Goal: Entertainment & Leisure: Browse casually

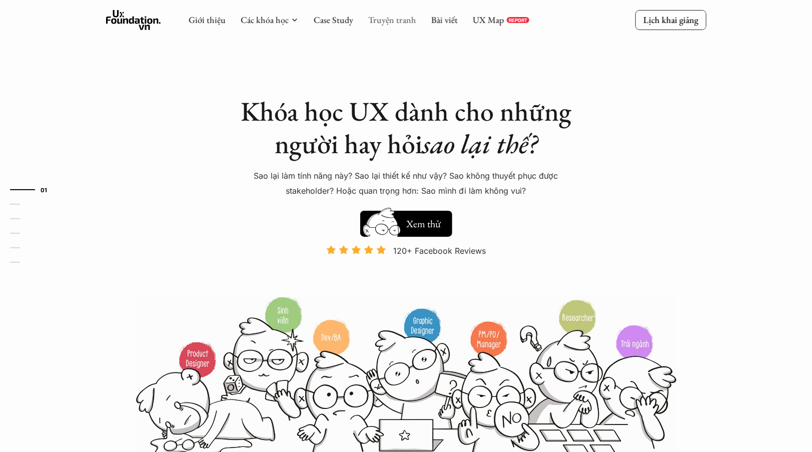
click at [391, 23] on link "Truyện tranh" at bounding box center [392, 20] width 48 height 12
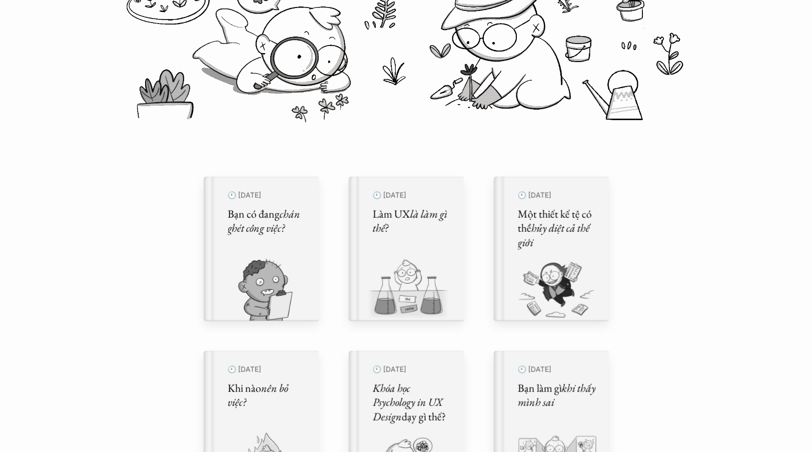
scroll to position [193, 0]
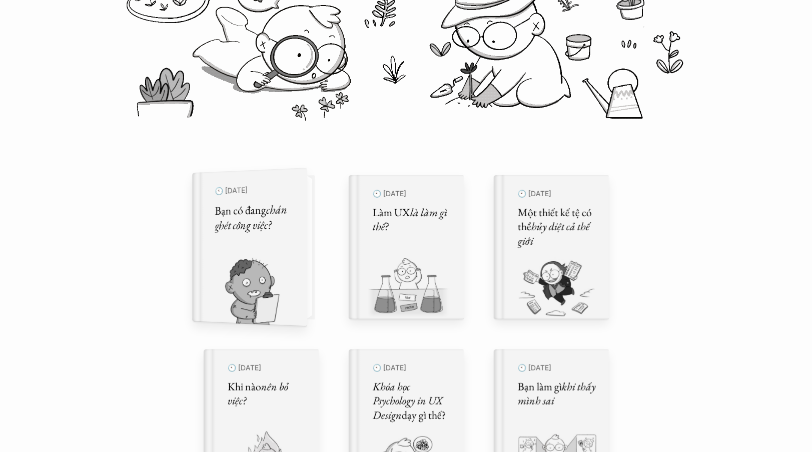
click at [255, 271] on img at bounding box center [243, 291] width 103 height 69
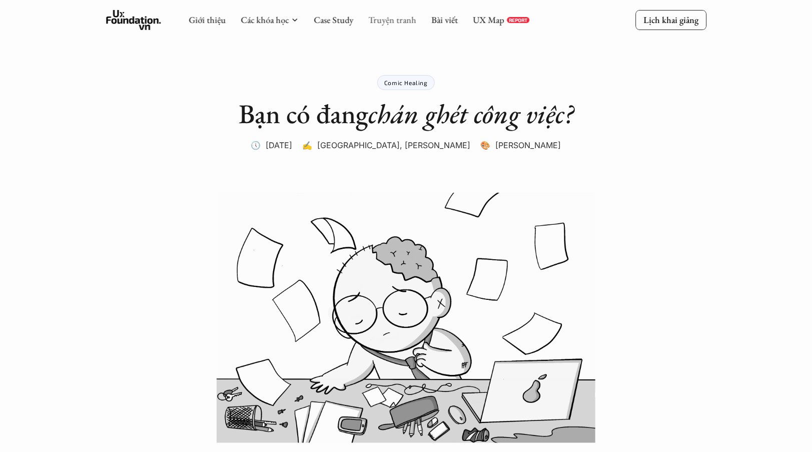
click at [395, 22] on link "Truyện tranh" at bounding box center [392, 20] width 48 height 12
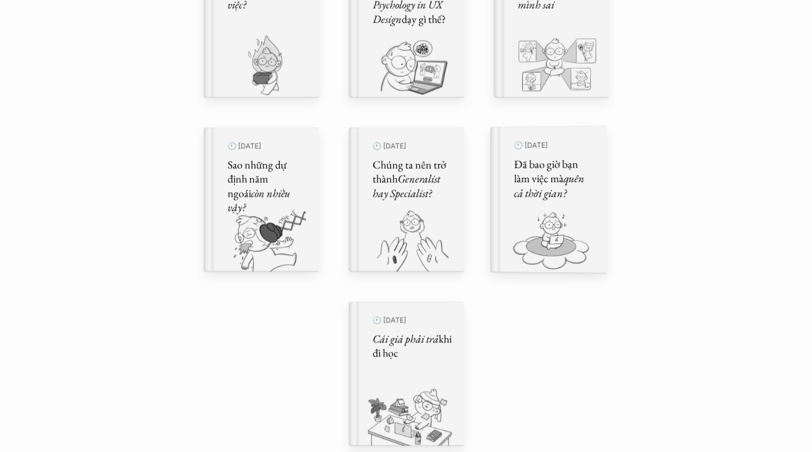
scroll to position [621, 0]
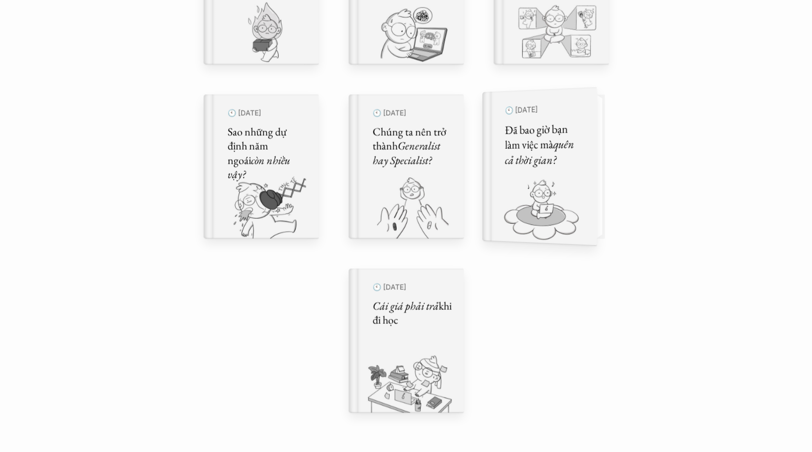
click at [544, 172] on div "🕙 [DATE] Đã bao giờ bạn làm việc mà quên cả thời gian?" at bounding box center [544, 167] width 79 height 132
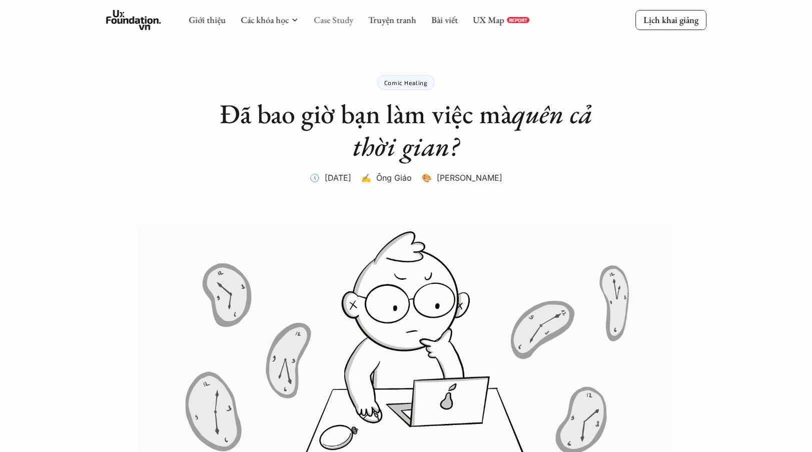
click at [326, 17] on link "Case Study" at bounding box center [334, 20] width 40 height 12
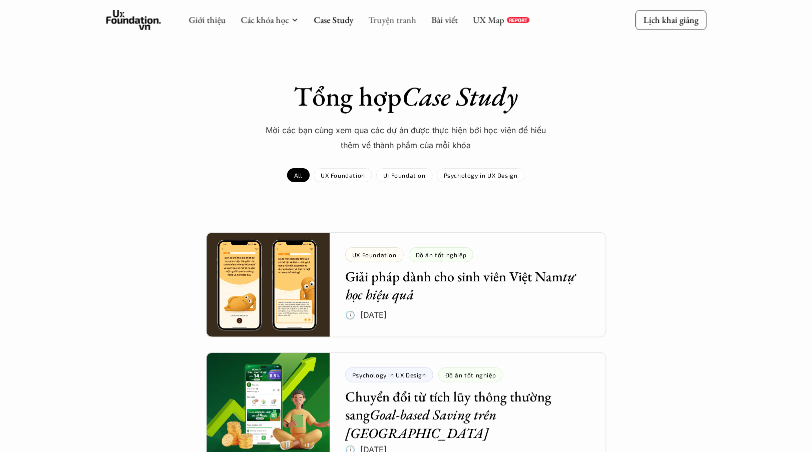
click at [389, 17] on link "Truyện tranh" at bounding box center [392, 20] width 48 height 12
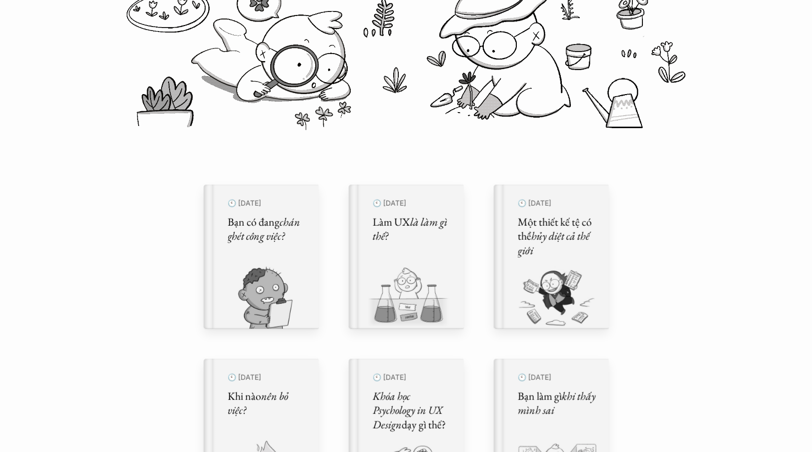
scroll to position [185, 0]
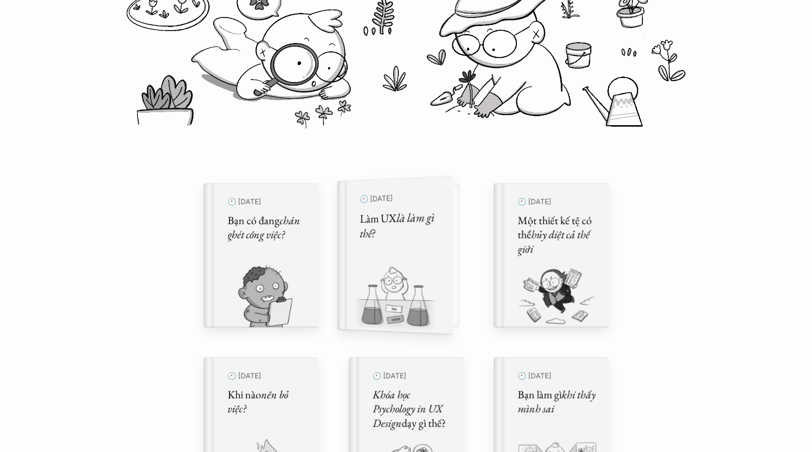
click at [397, 220] on h5 "Làm UX là làm gì thế?" at bounding box center [399, 226] width 79 height 32
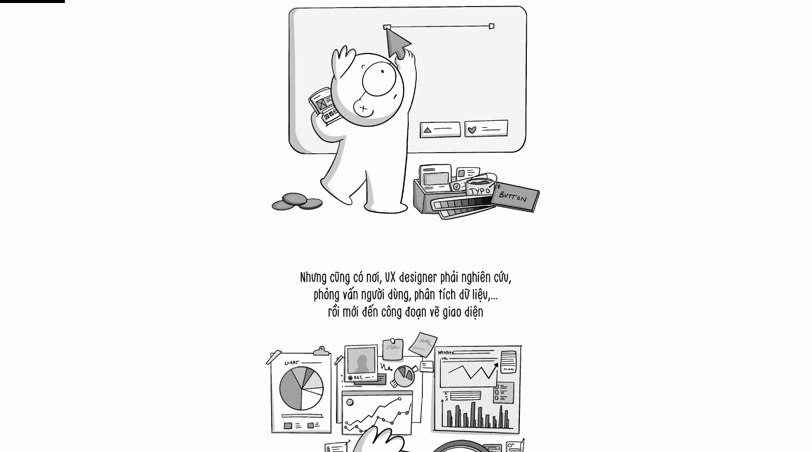
scroll to position [916, 0]
click at [356, 277] on img at bounding box center [406, 404] width 325 height 325
drag, startPoint x: 356, startPoint y: 277, endPoint x: 389, endPoint y: 297, distance: 39.3
click at [389, 297] on img at bounding box center [406, 404] width 325 height 325
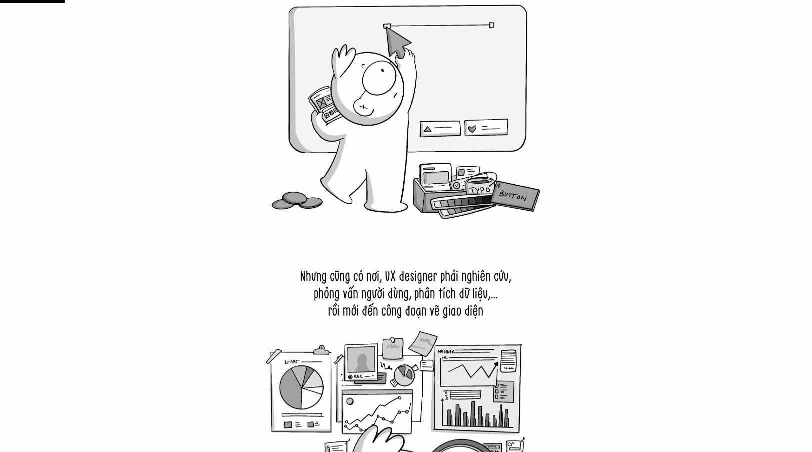
click at [389, 297] on img at bounding box center [406, 404] width 325 height 325
drag, startPoint x: 389, startPoint y: 297, endPoint x: 416, endPoint y: 312, distance: 30.7
click at [416, 312] on img at bounding box center [406, 404] width 325 height 325
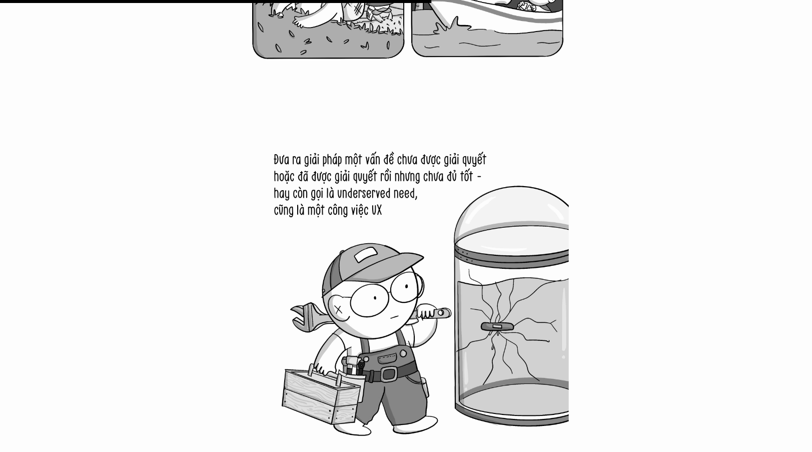
scroll to position [5918, 0]
click at [326, 160] on img at bounding box center [406, 280] width 325 height 325
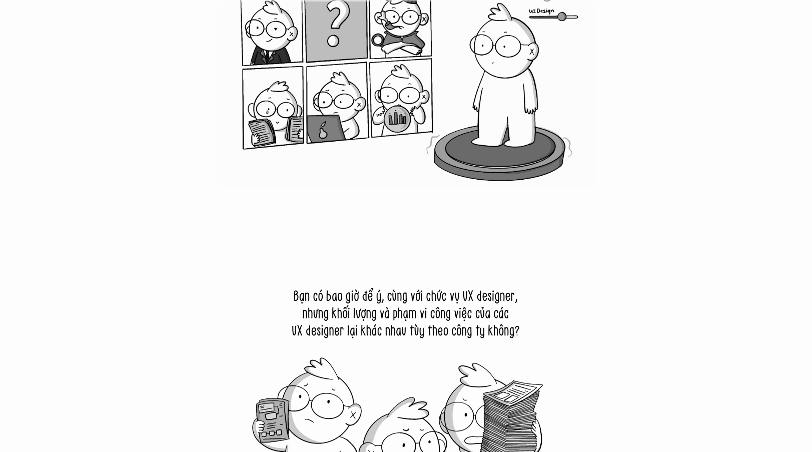
scroll to position [0, 0]
